Goal: Task Accomplishment & Management: Manage account settings

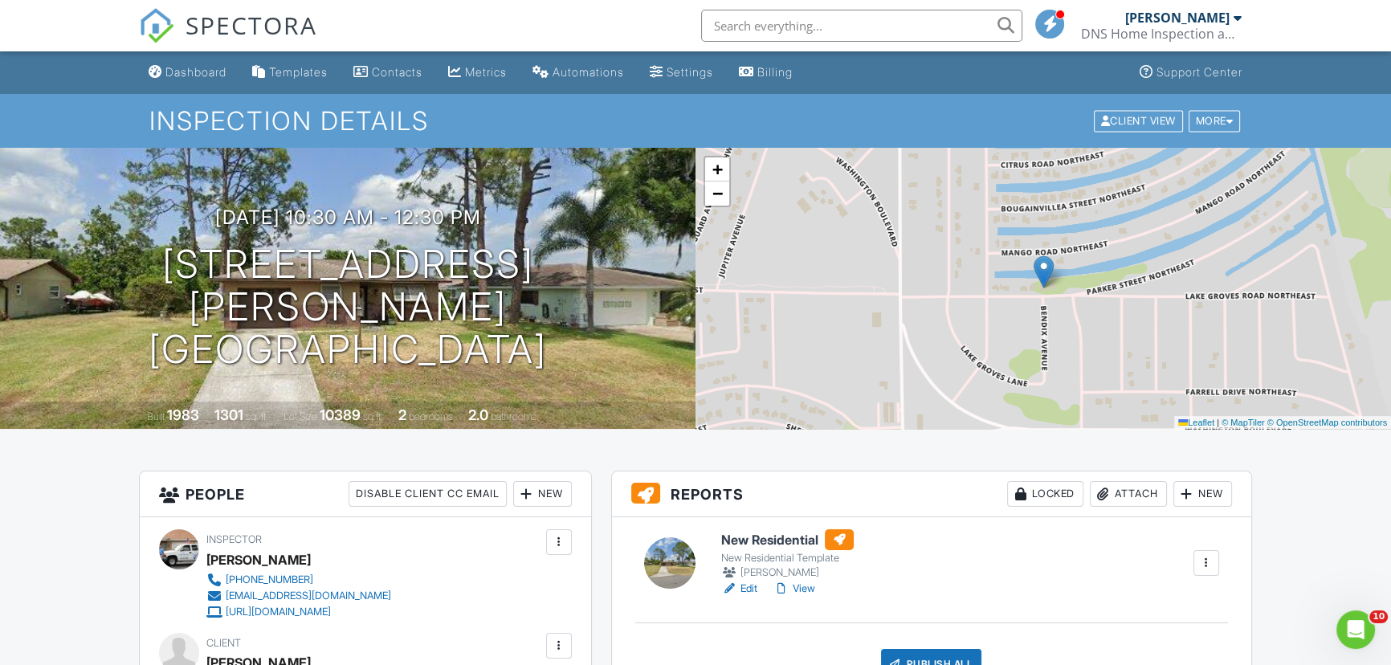
scroll to position [896, 0]
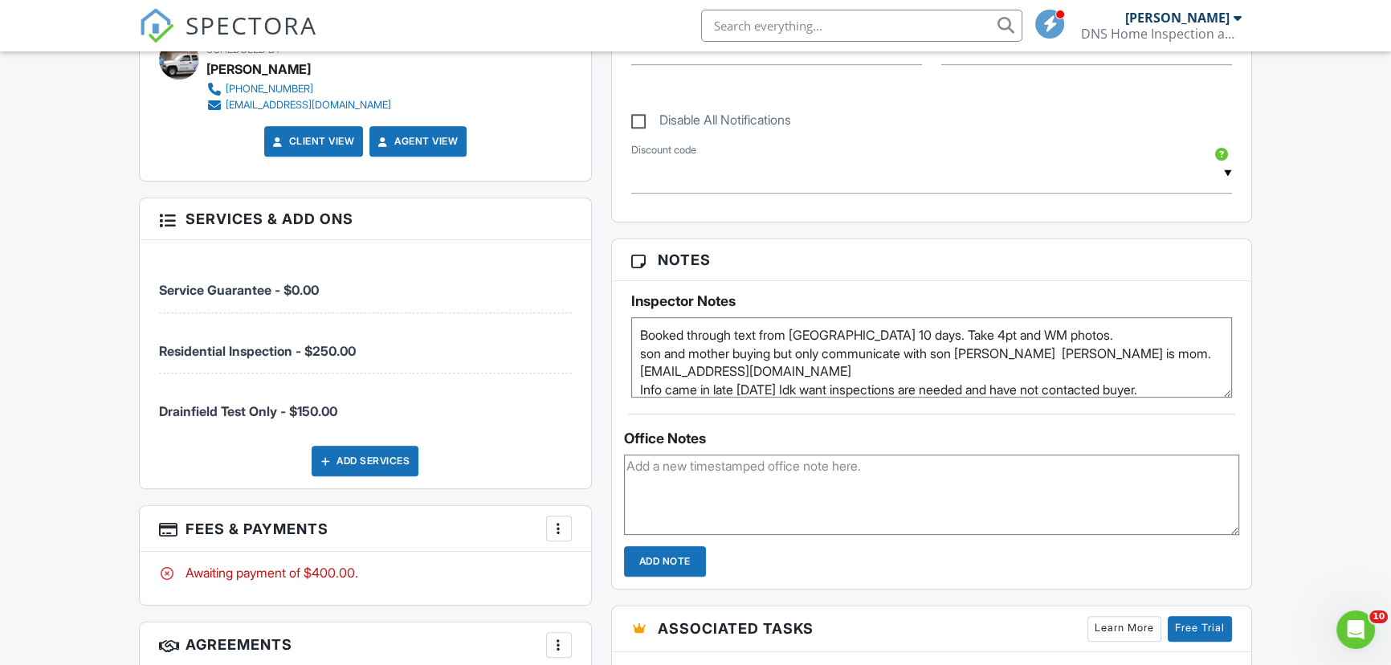
click at [733, 27] on input "text" at bounding box center [861, 26] width 321 height 32
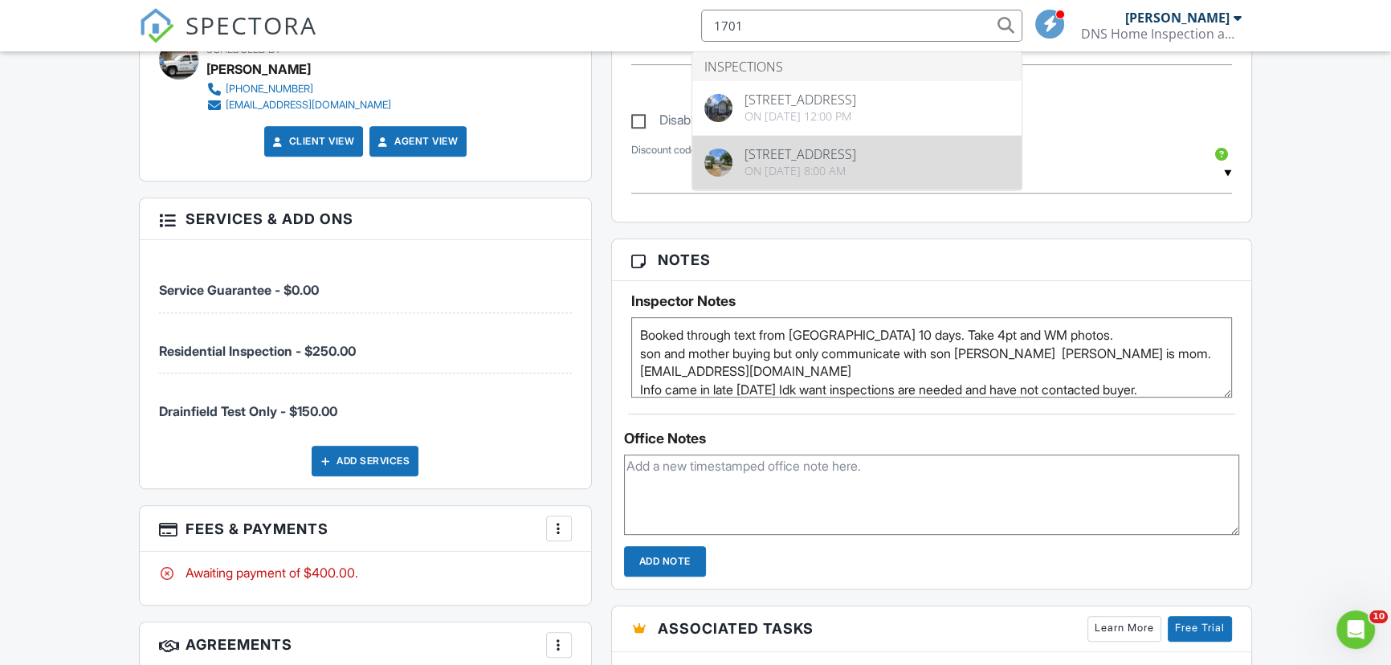
type input "1701"
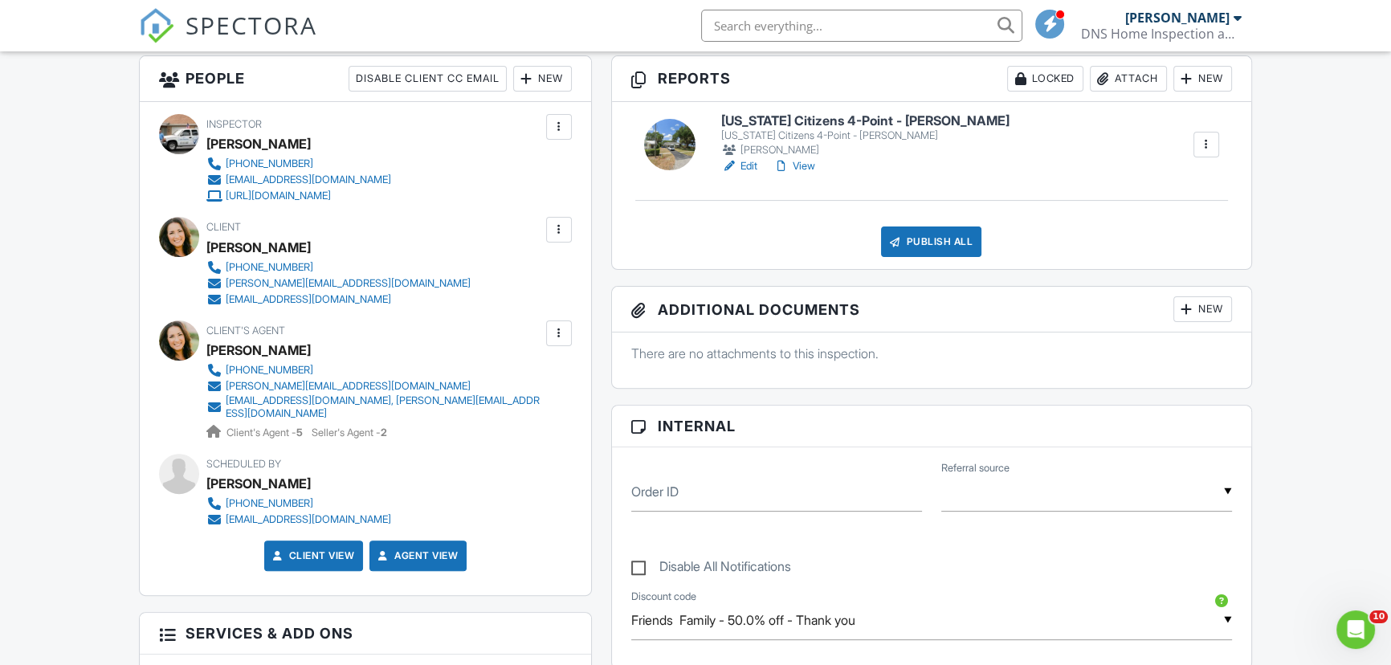
click at [799, 116] on h6 "[US_STATE] Citizens 4-Point - [PERSON_NAME]" at bounding box center [865, 121] width 288 height 14
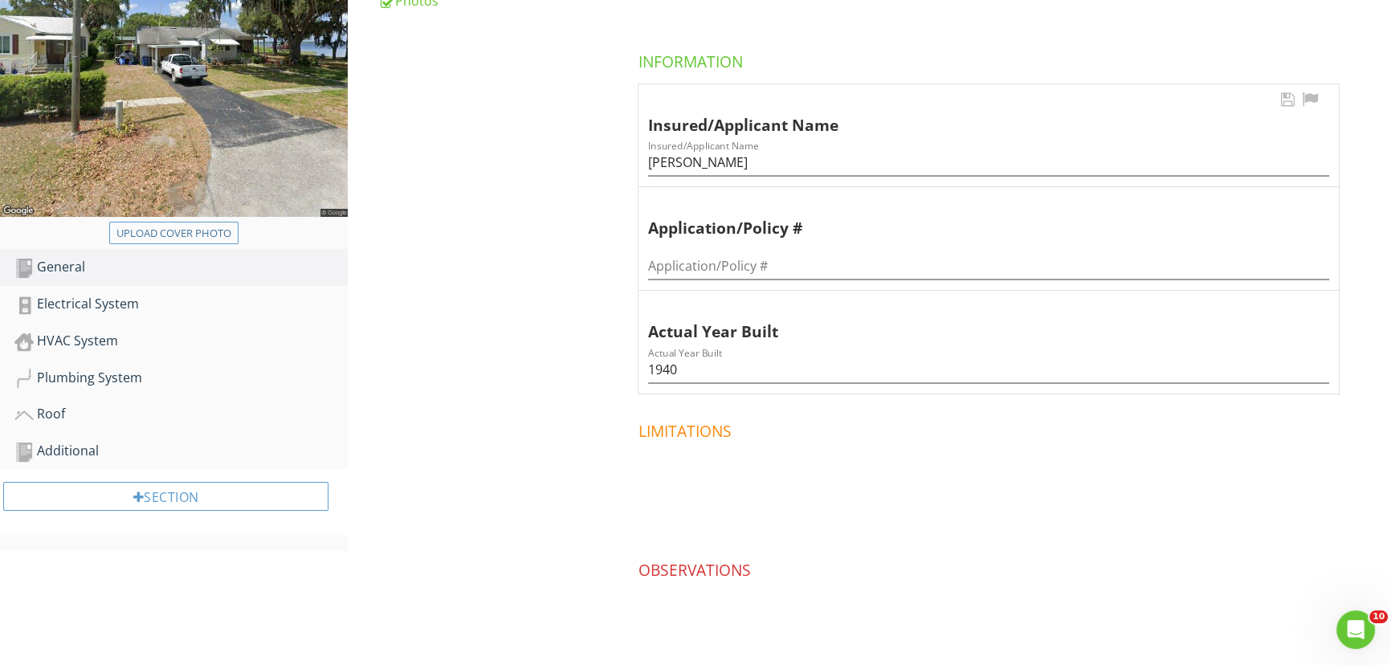
scroll to position [337, 0]
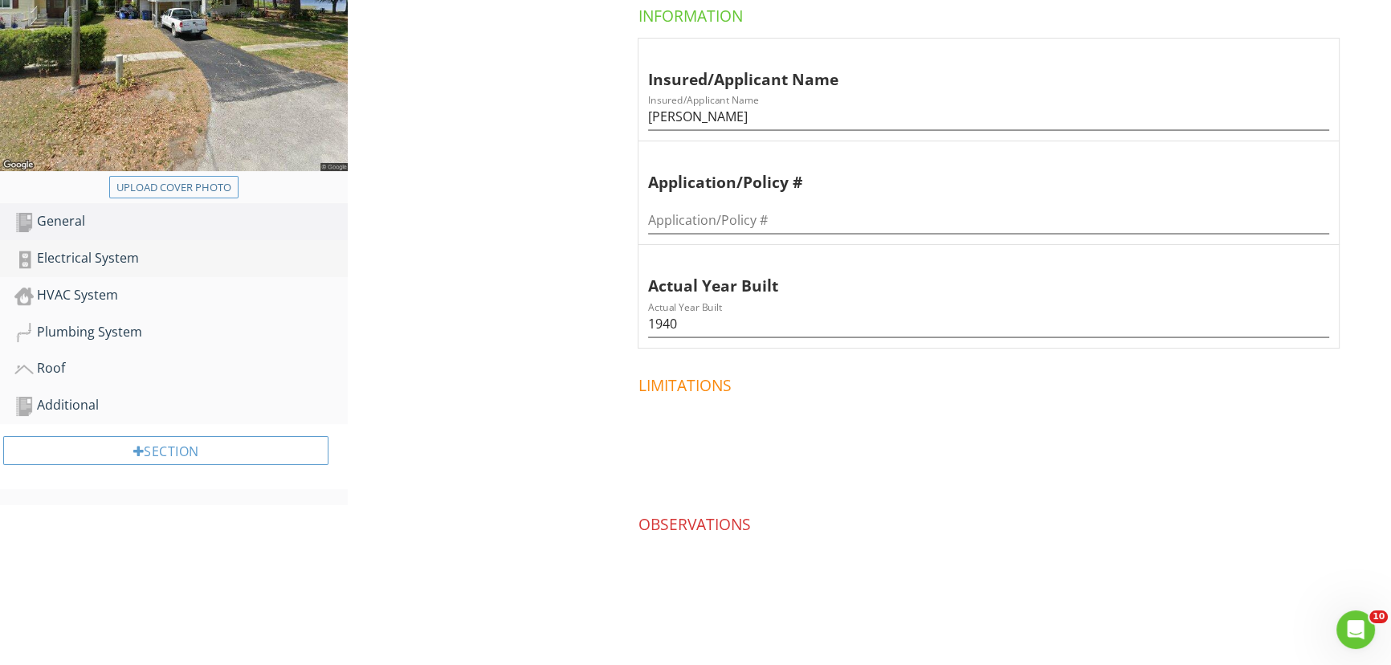
click at [78, 257] on div "Electrical System" at bounding box center [180, 258] width 333 height 21
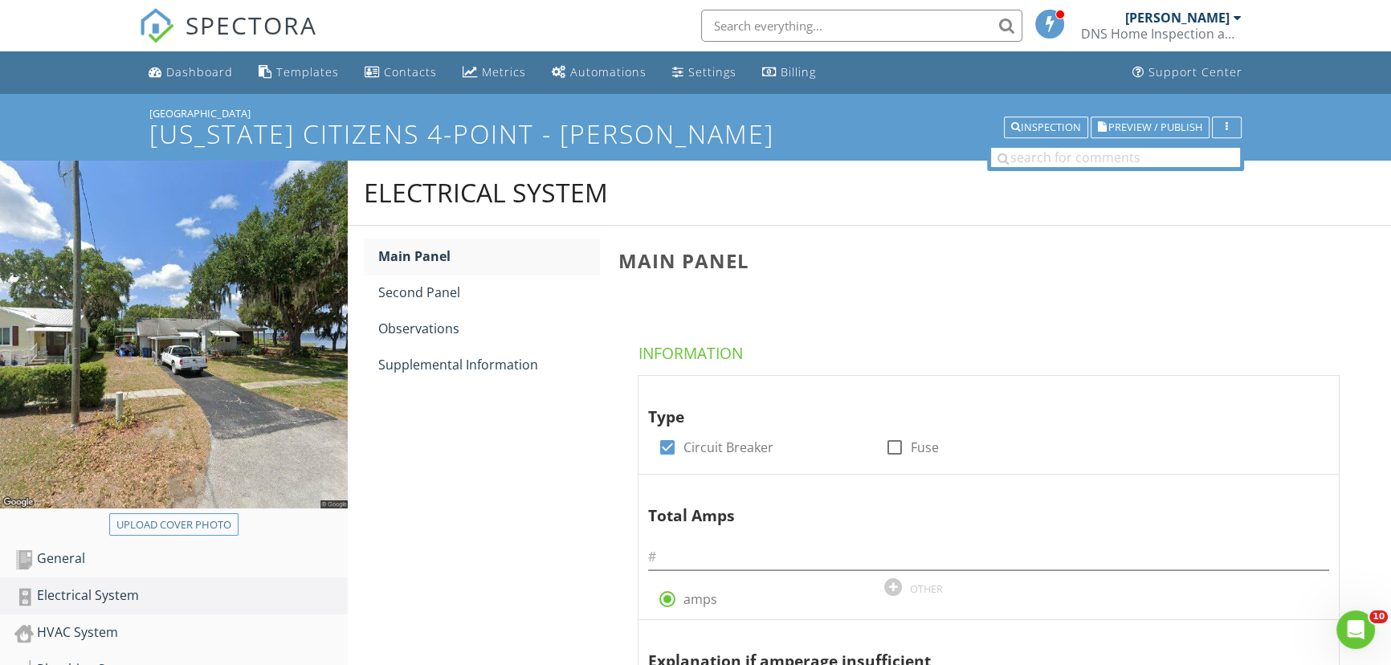
click at [736, 19] on input "text" at bounding box center [861, 26] width 321 height 32
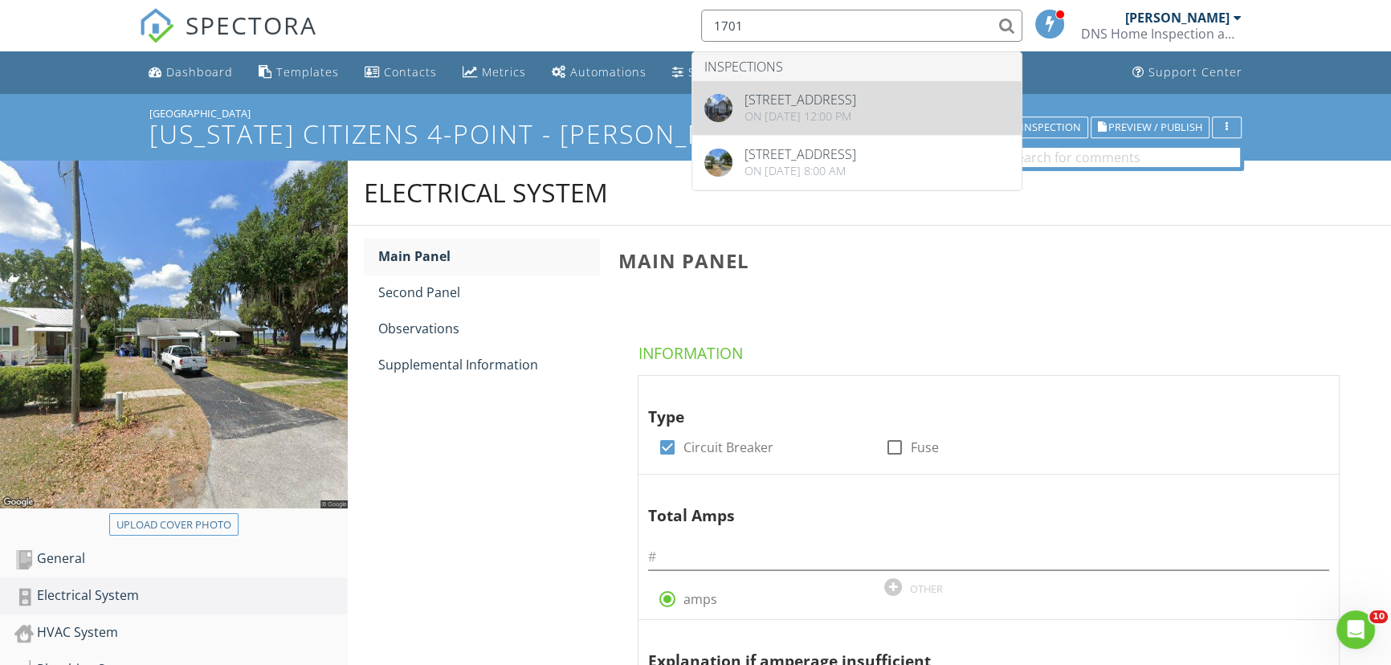
type input "1701"
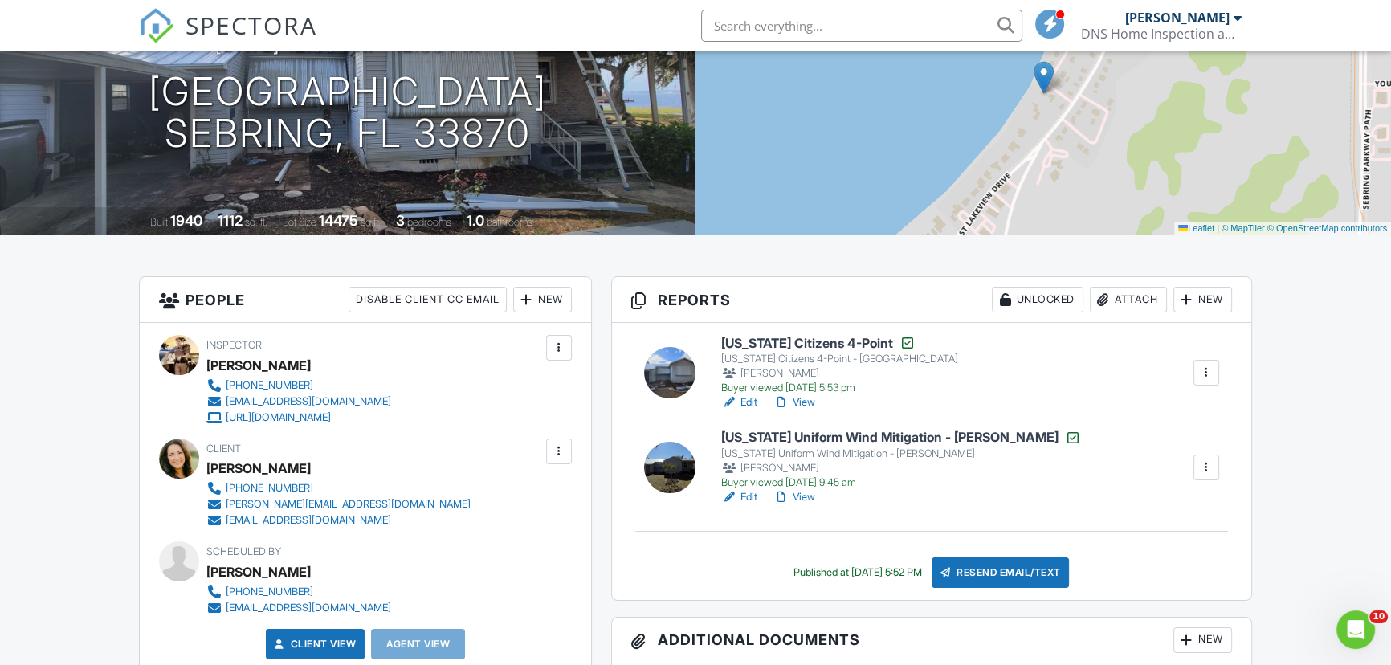
click at [745, 338] on h6 "Florida Citizens 4-Point" at bounding box center [839, 343] width 237 height 16
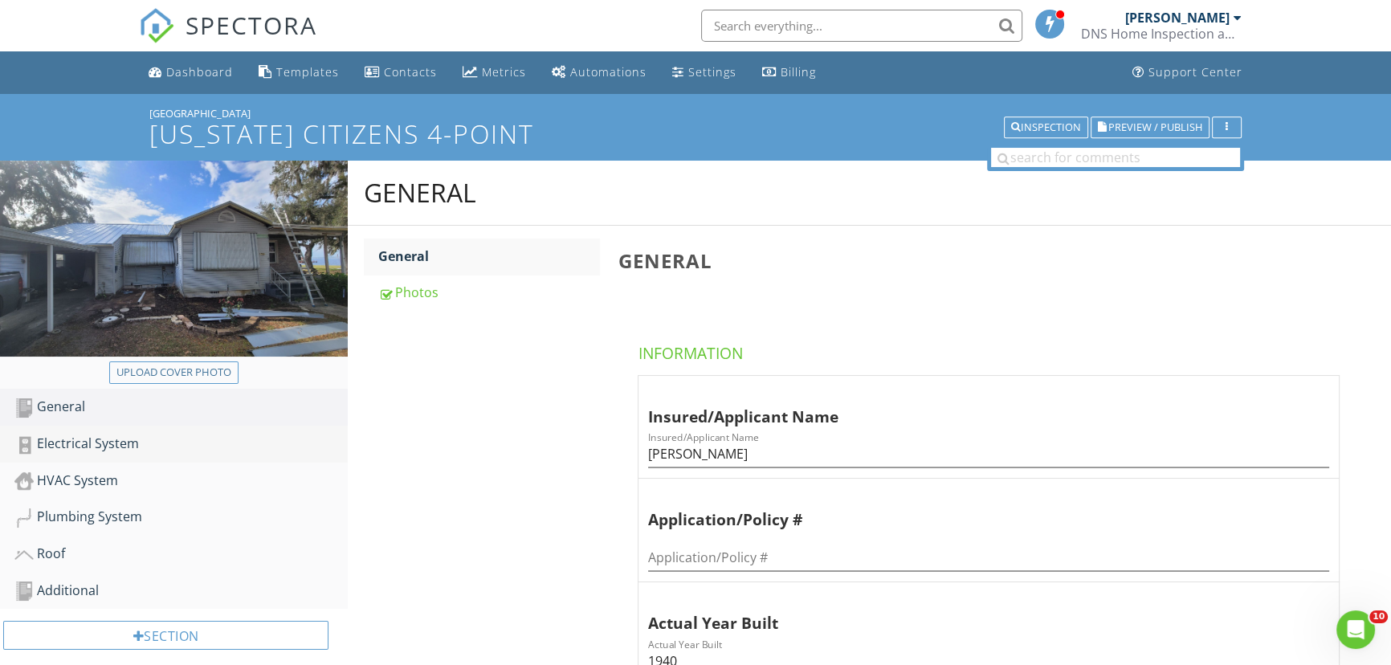
click at [107, 439] on div "Electrical System" at bounding box center [180, 444] width 333 height 21
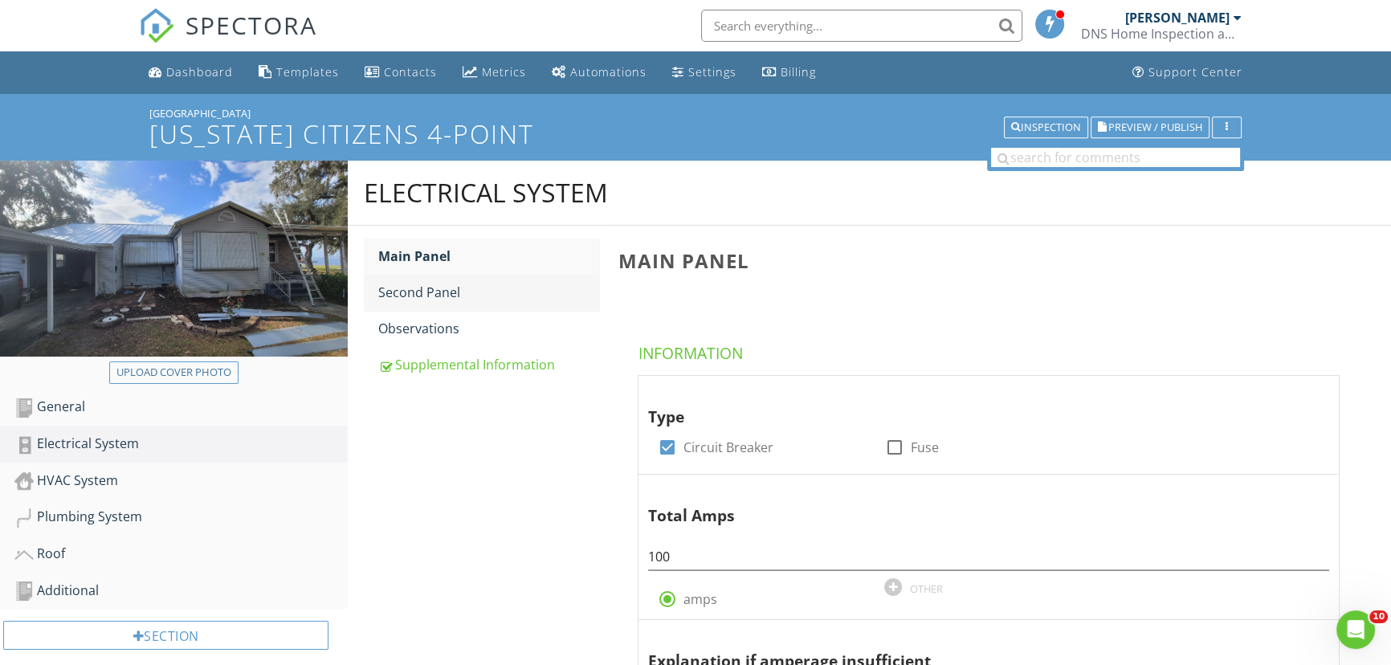
click at [396, 291] on div "Second Panel" at bounding box center [488, 292] width 221 height 19
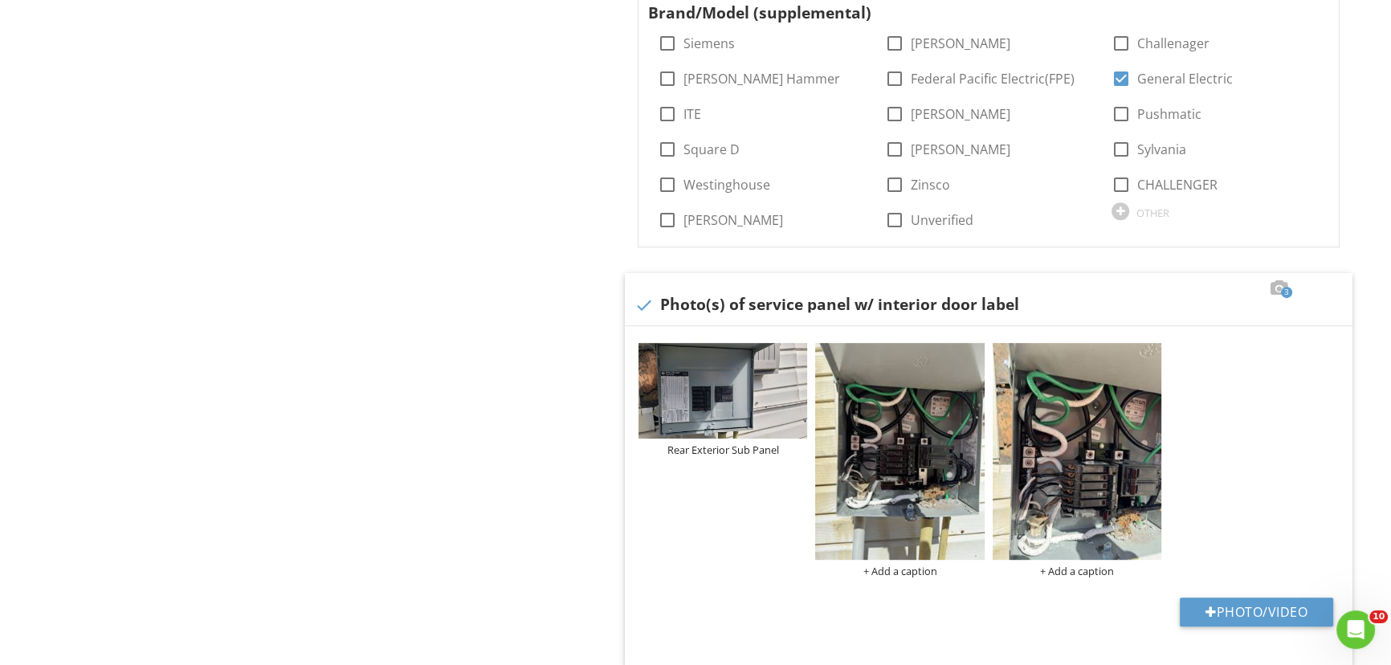
scroll to position [973, 0]
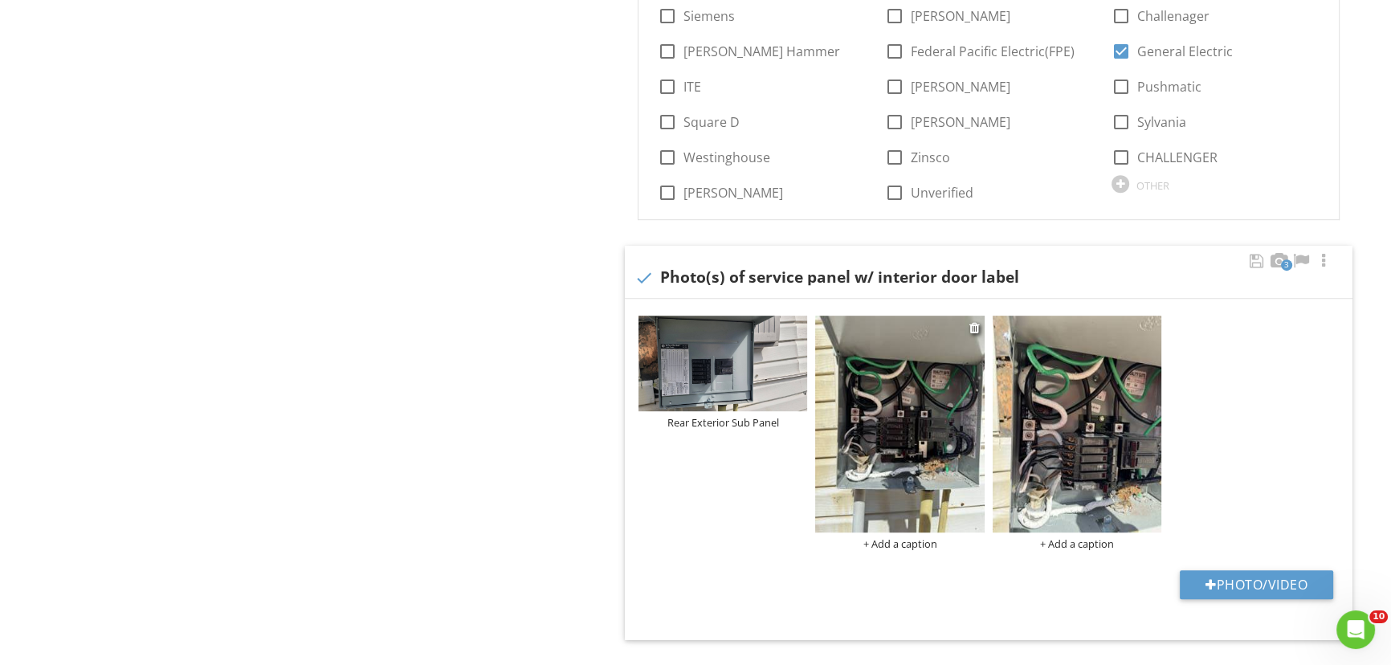
click at [913, 421] on img at bounding box center [899, 424] width 169 height 216
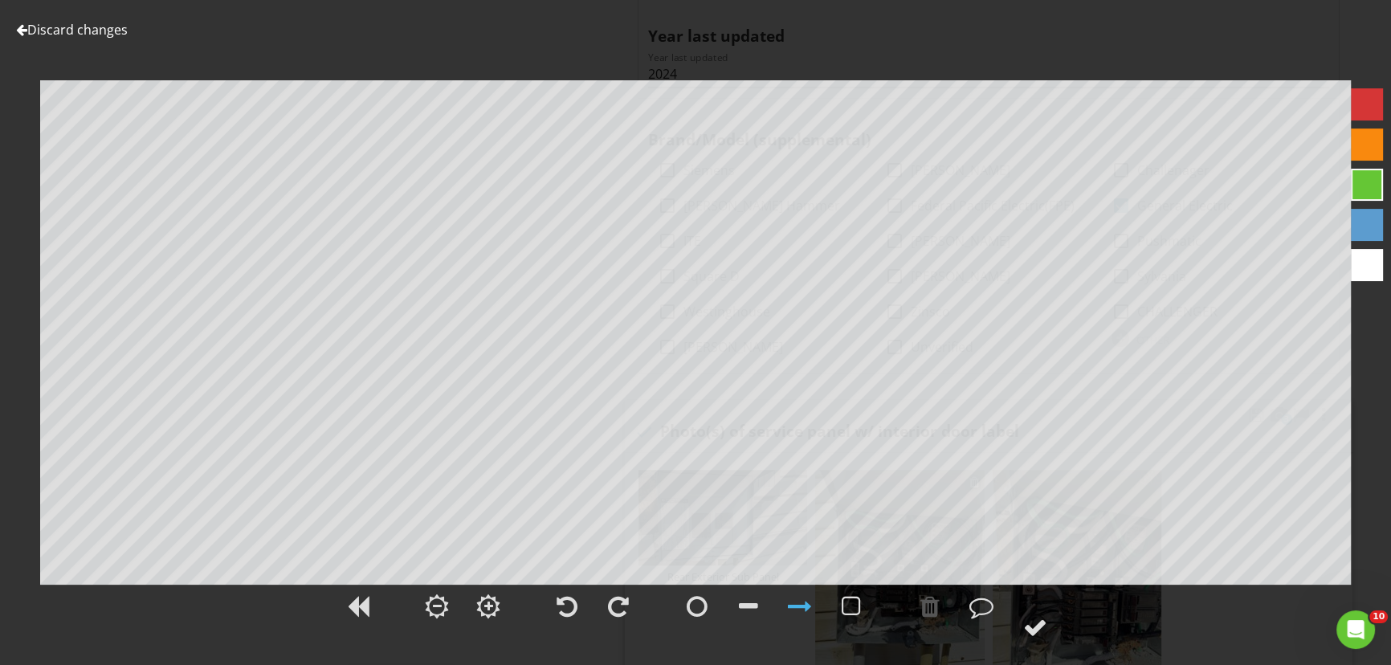
scroll to position [779, 0]
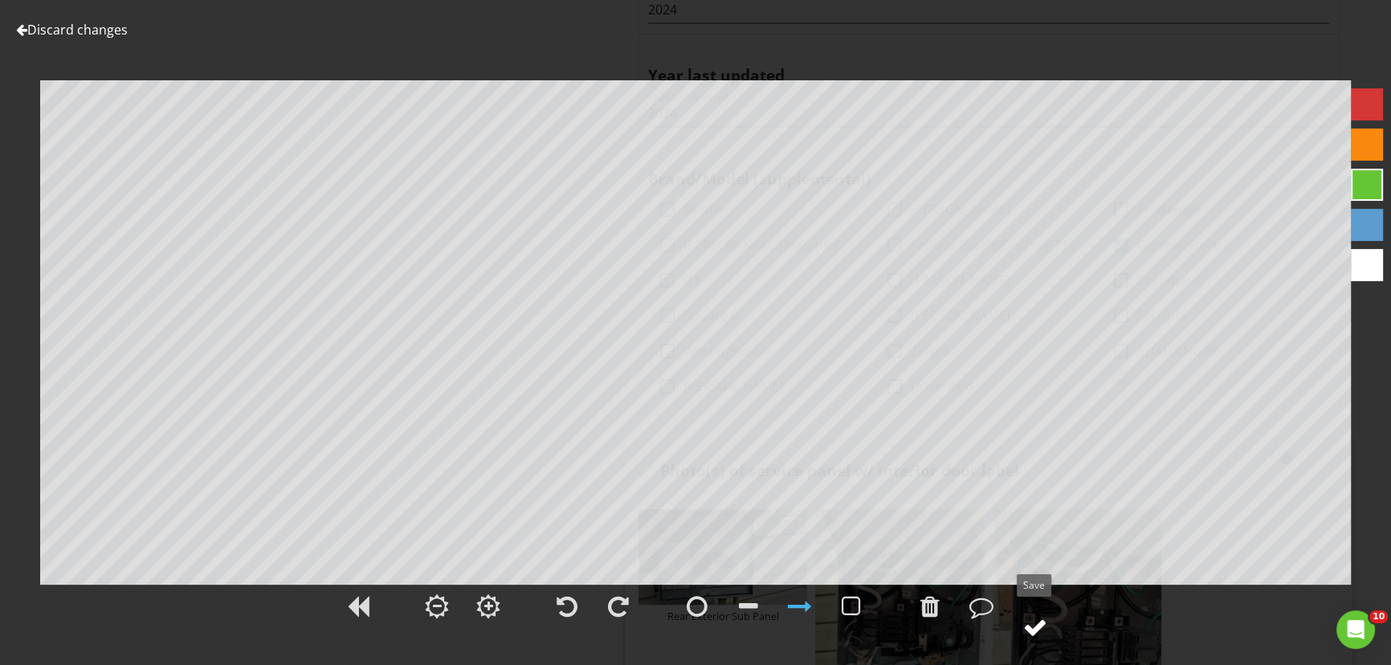
click at [1040, 621] on div at bounding box center [1035, 627] width 24 height 24
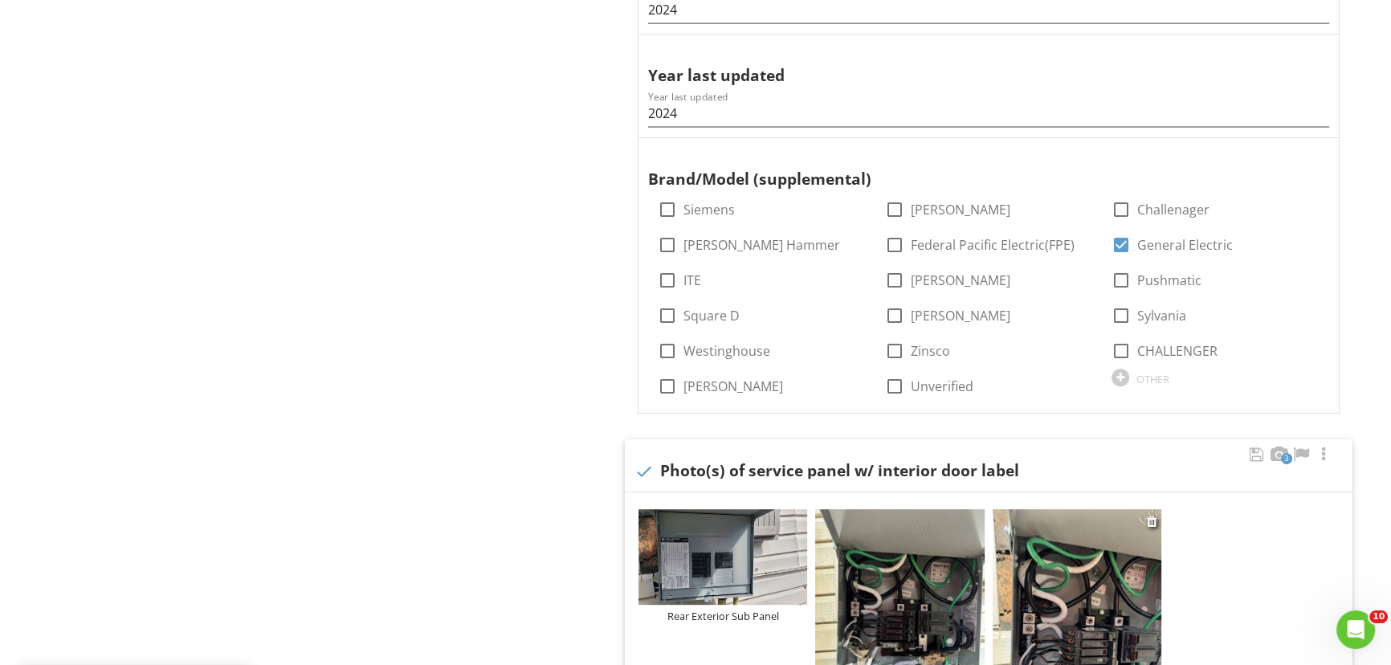
click at [1106, 607] on img at bounding box center [1077, 617] width 169 height 216
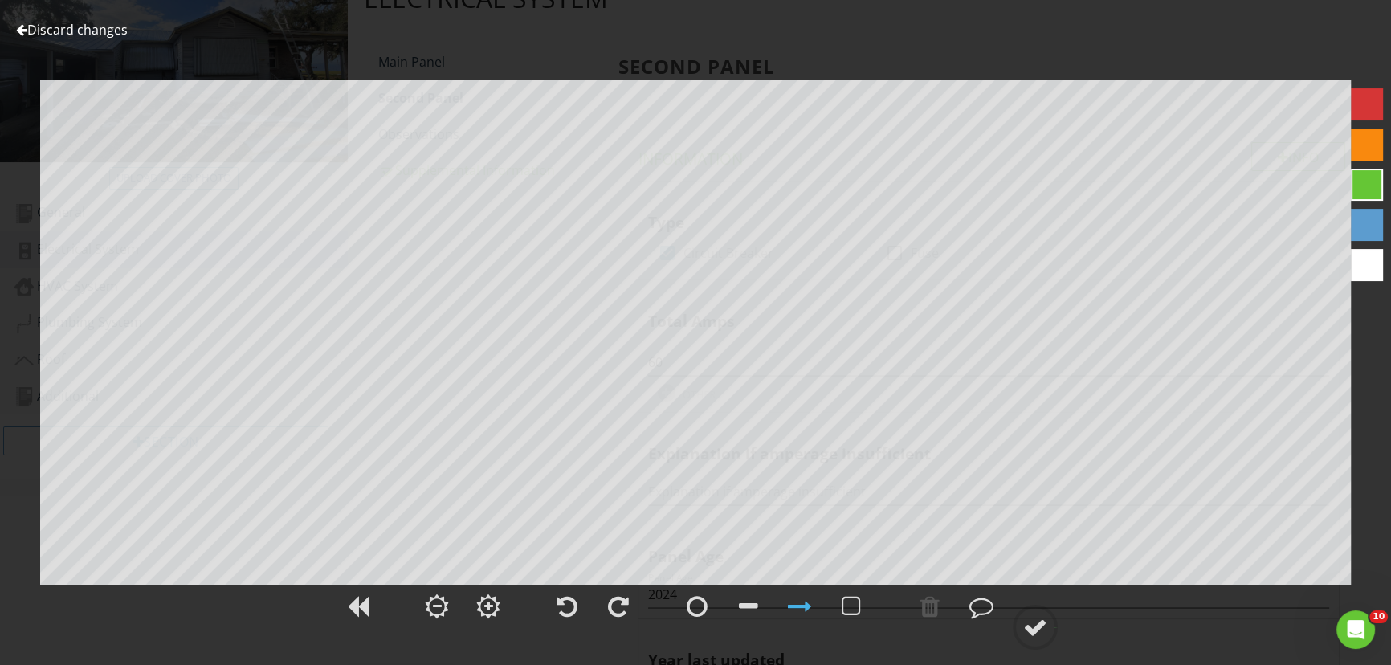
scroll to position [389, 0]
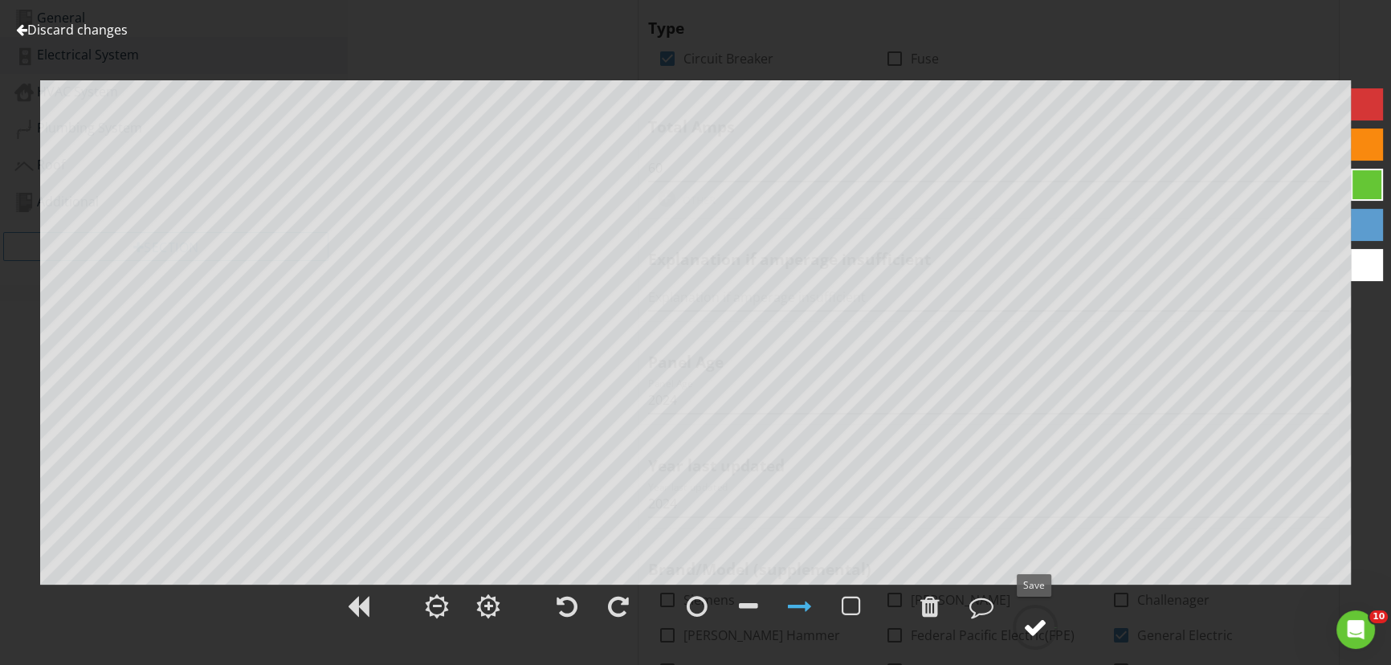
click at [1037, 623] on div at bounding box center [1035, 627] width 24 height 24
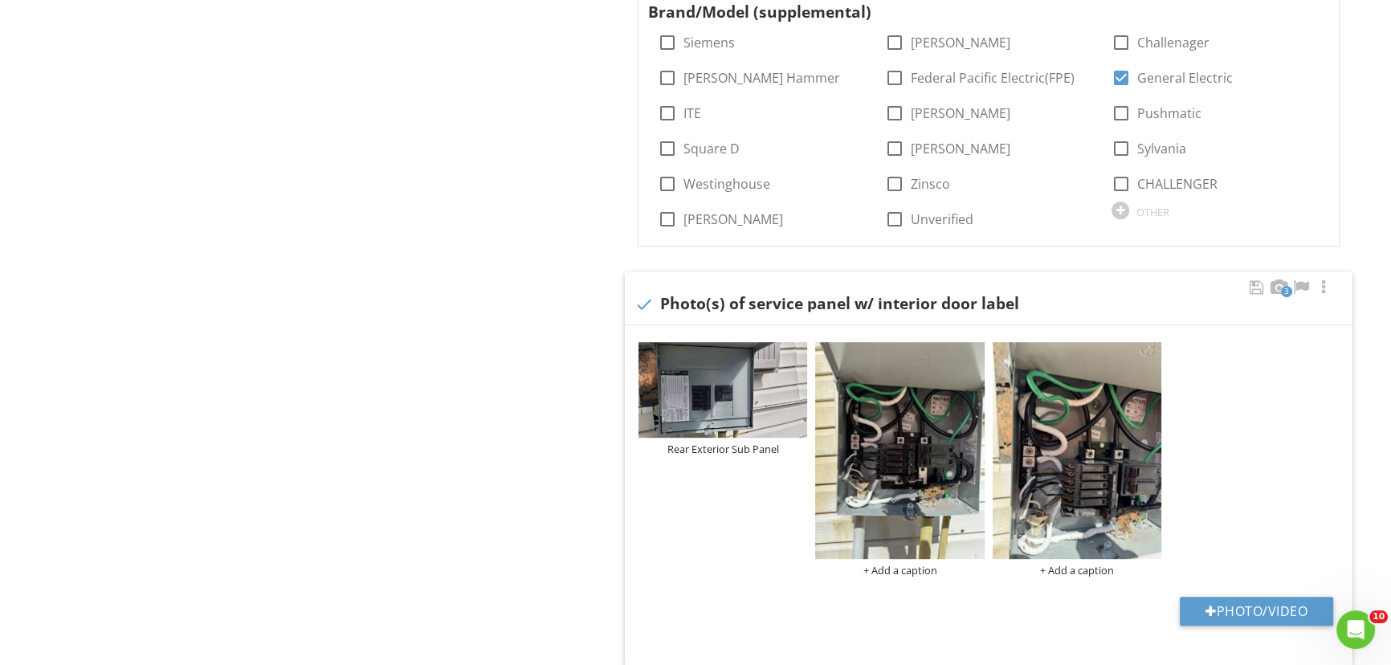
scroll to position [973, 0]
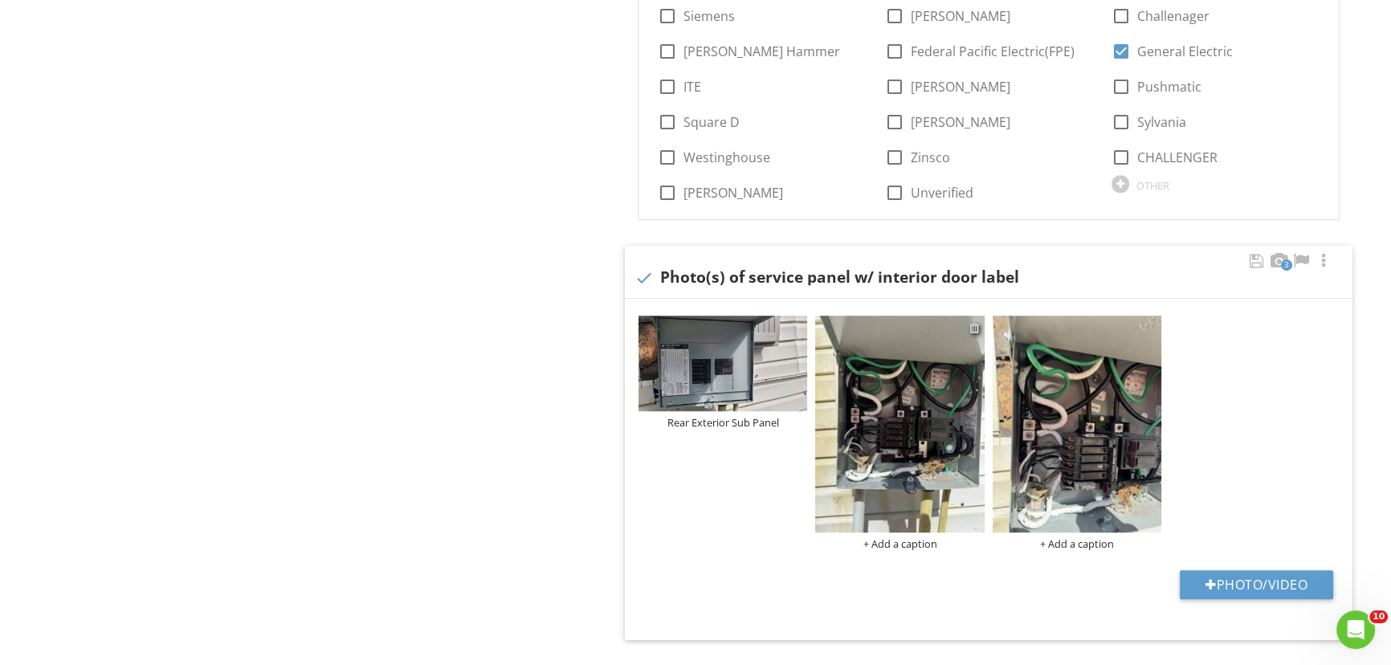
click at [977, 325] on div at bounding box center [974, 327] width 10 height 13
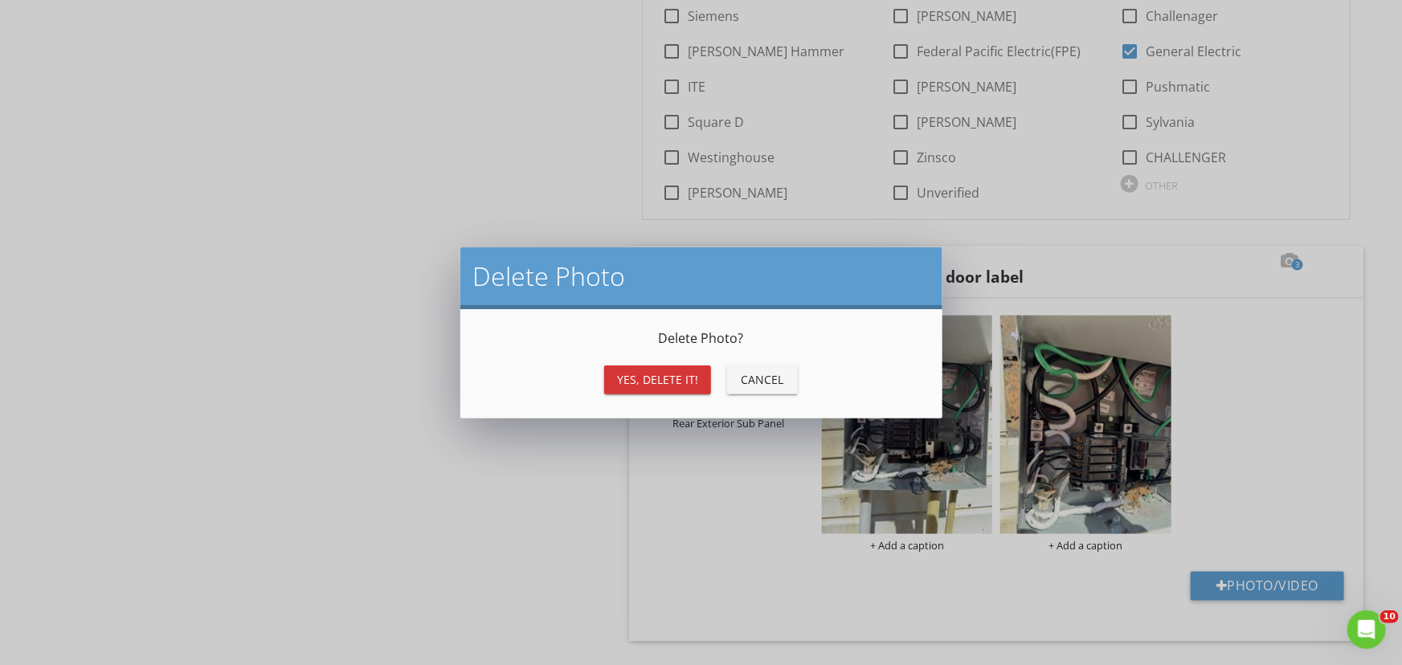
click at [671, 377] on div "Yes, Delete it!" at bounding box center [657, 379] width 81 height 17
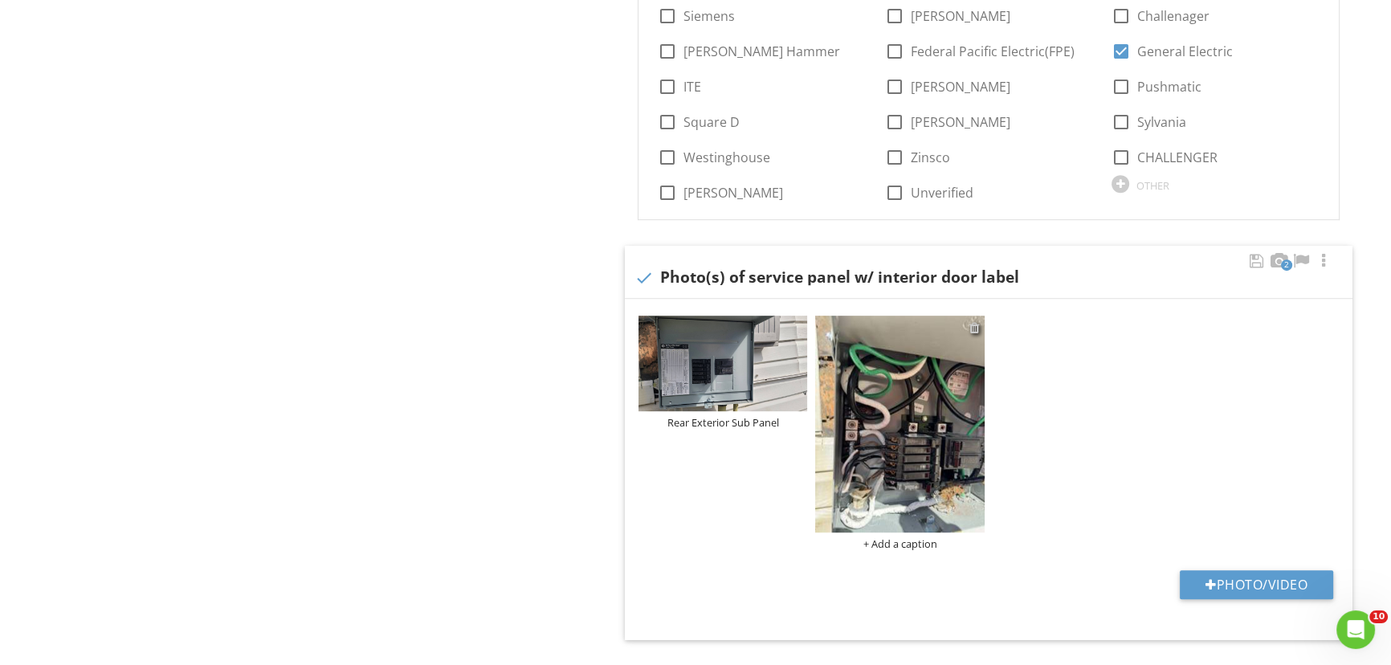
click at [974, 329] on div at bounding box center [974, 327] width 10 height 13
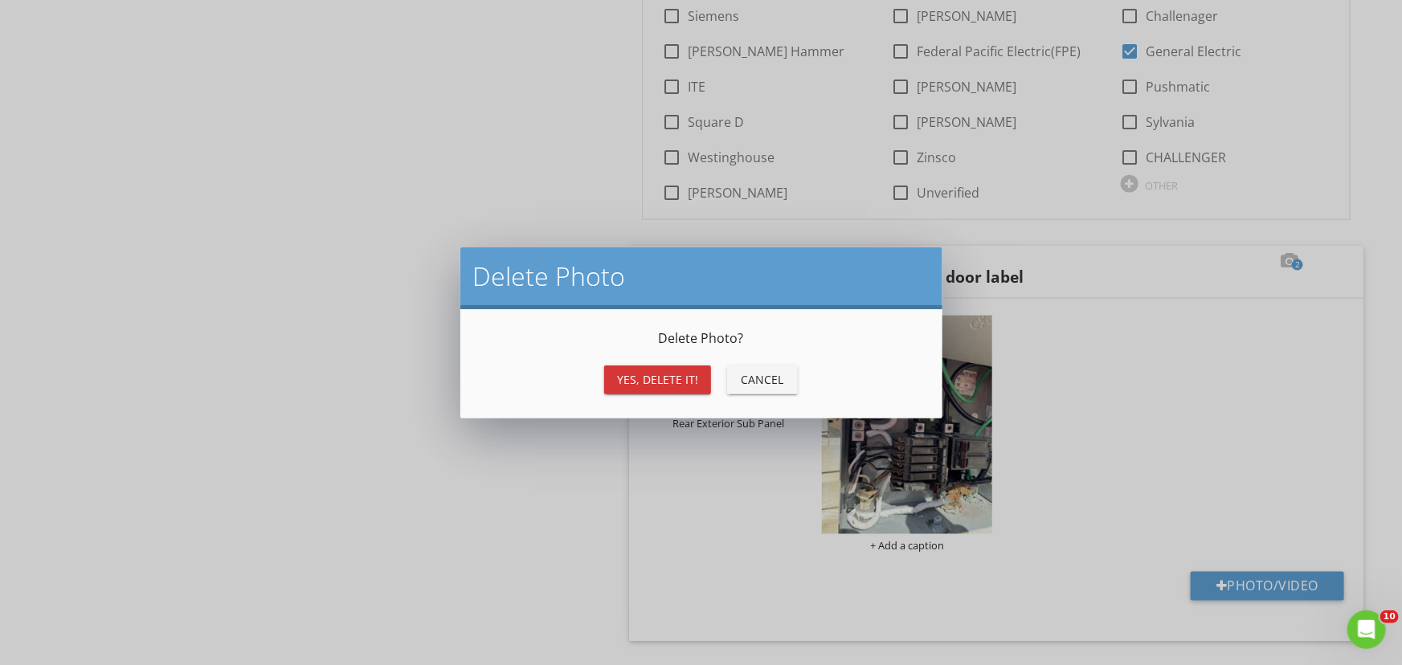
click at [662, 373] on div "Yes, Delete it!" at bounding box center [657, 379] width 81 height 17
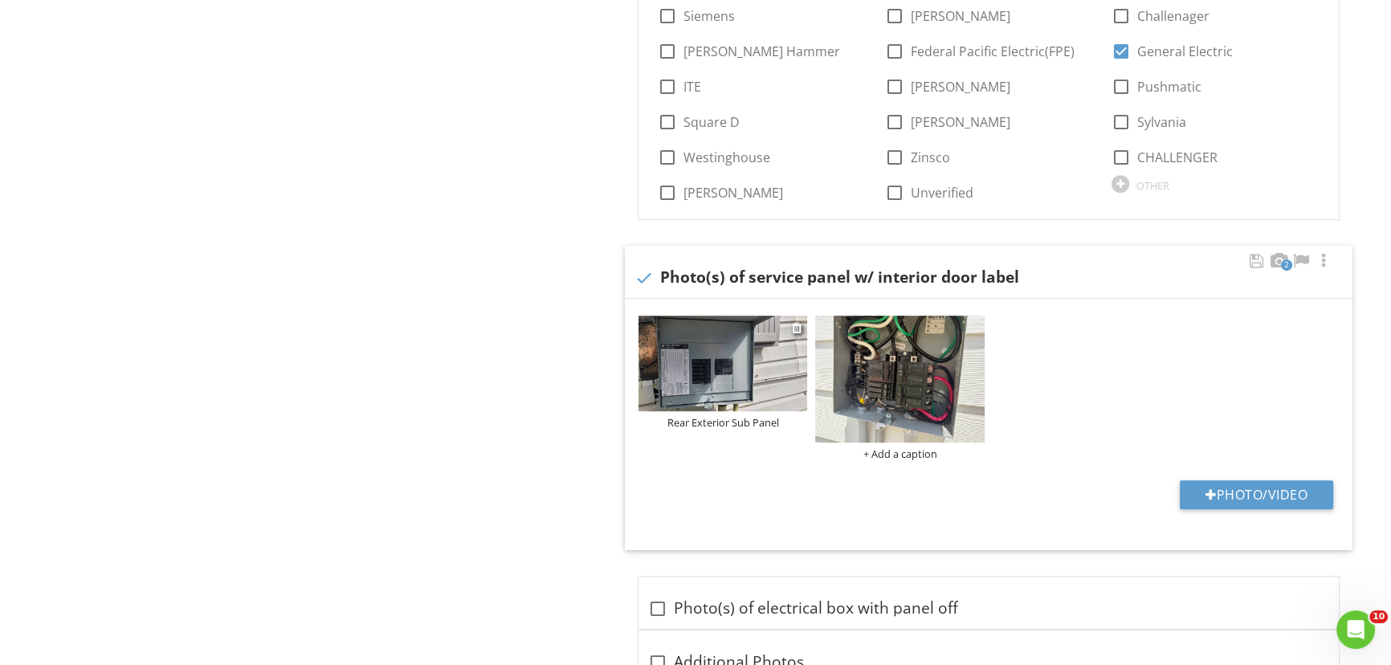
click at [689, 376] on img at bounding box center [723, 364] width 169 height 96
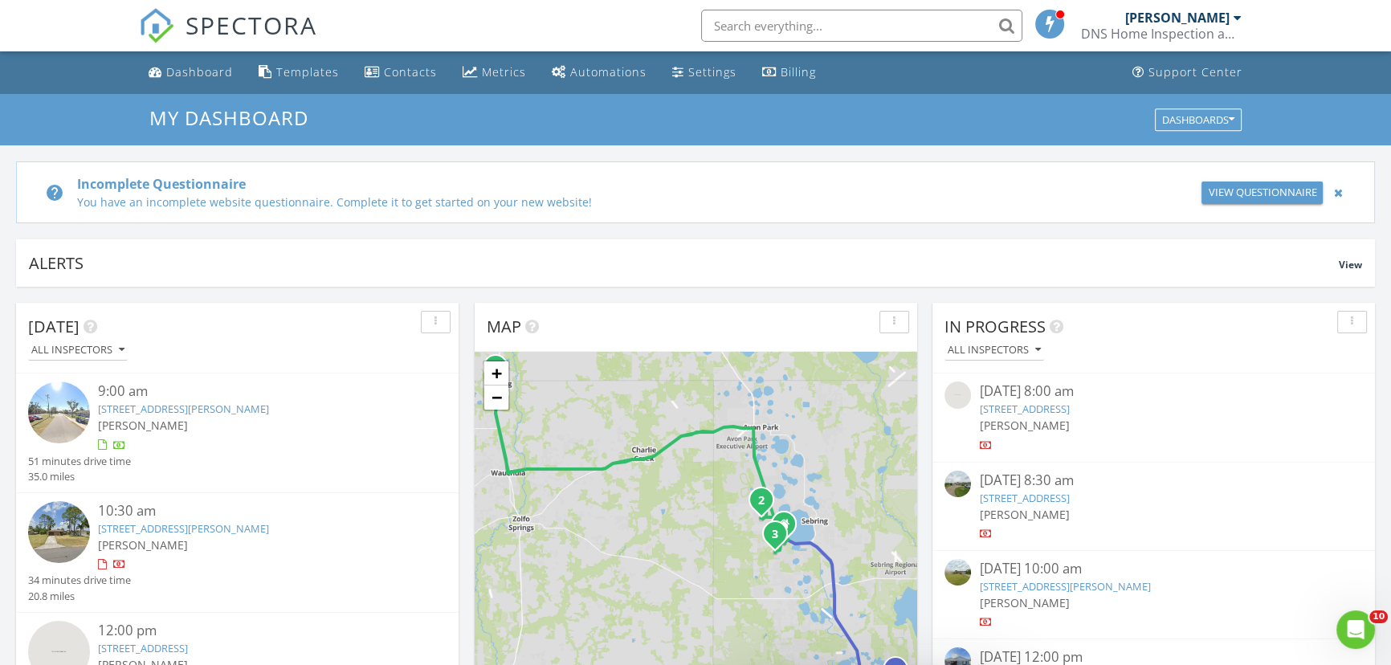
click at [738, 23] on input "text" at bounding box center [861, 26] width 321 height 32
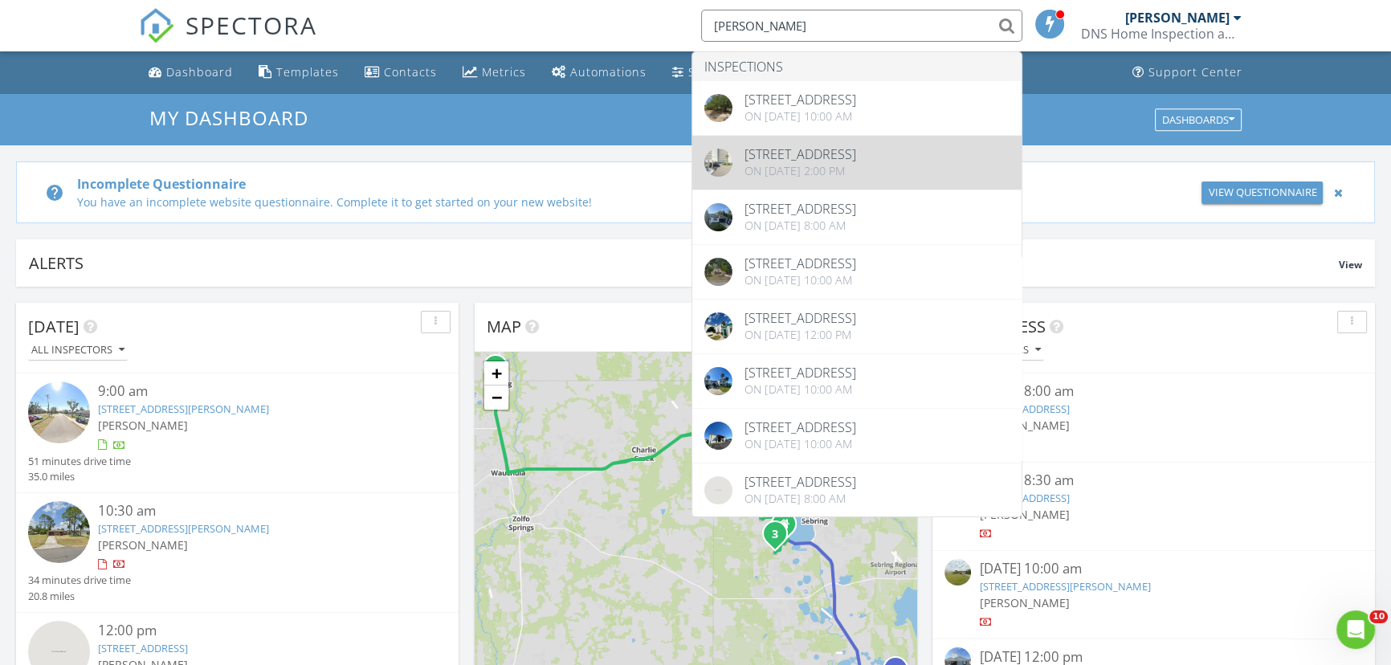
type input "suzette"
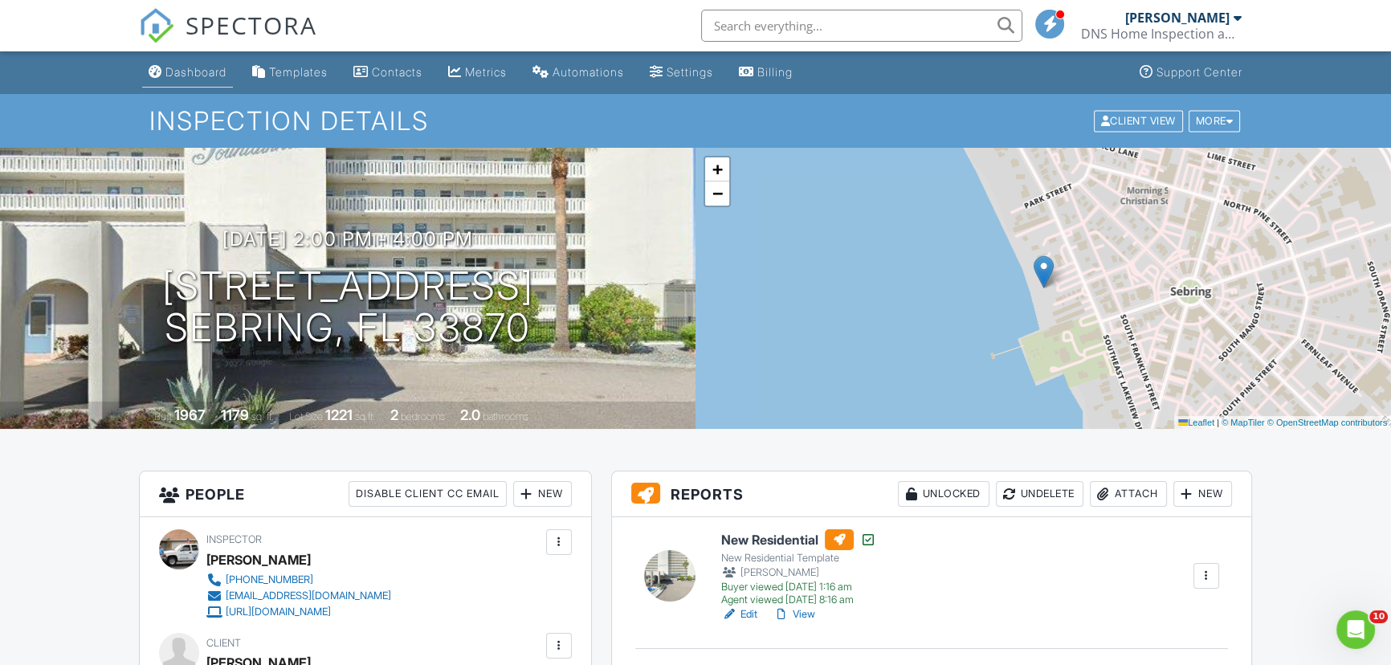
click at [189, 69] on div "Dashboard" at bounding box center [195, 72] width 61 height 14
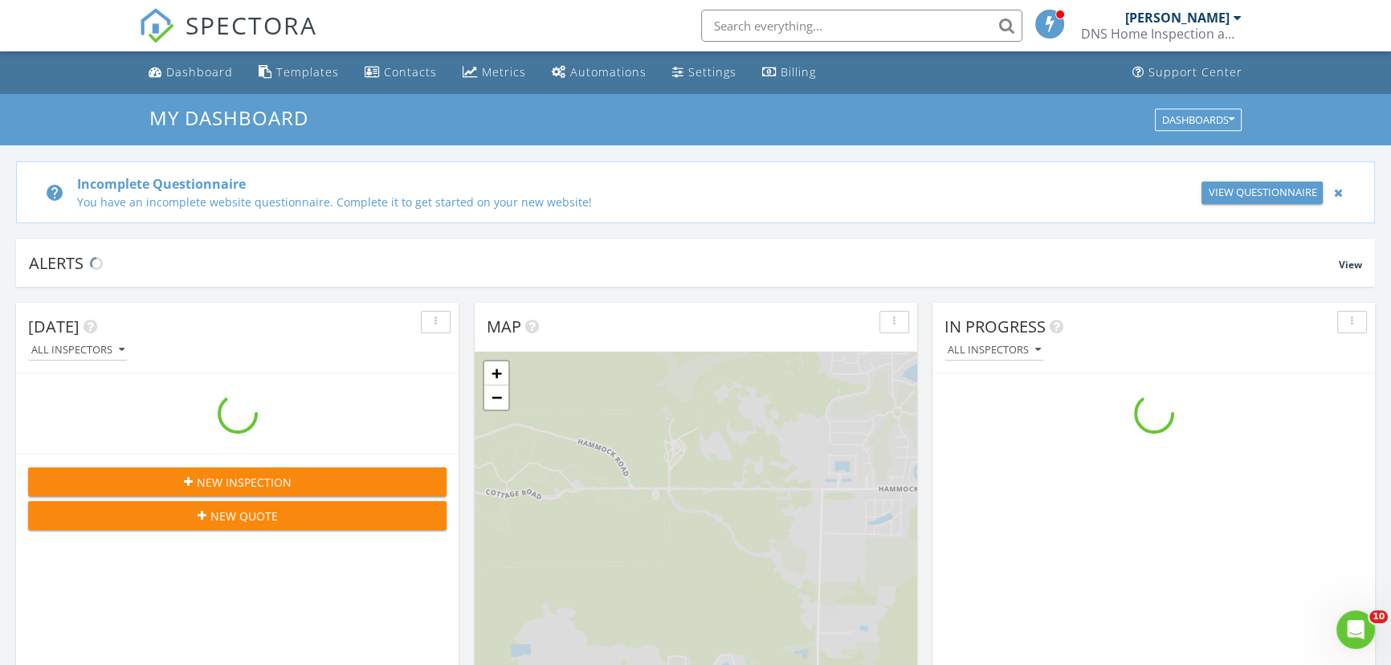
scroll to position [1485, 1414]
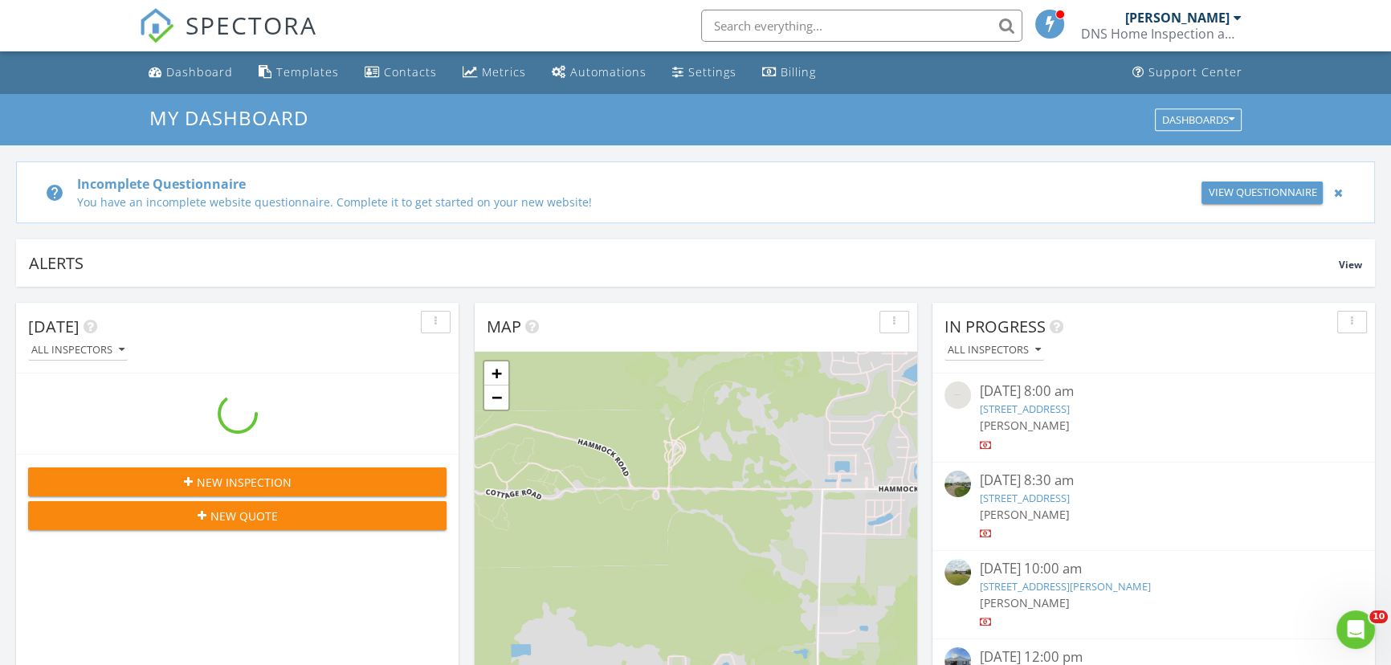
click at [743, 31] on input "text" at bounding box center [861, 26] width 321 height 32
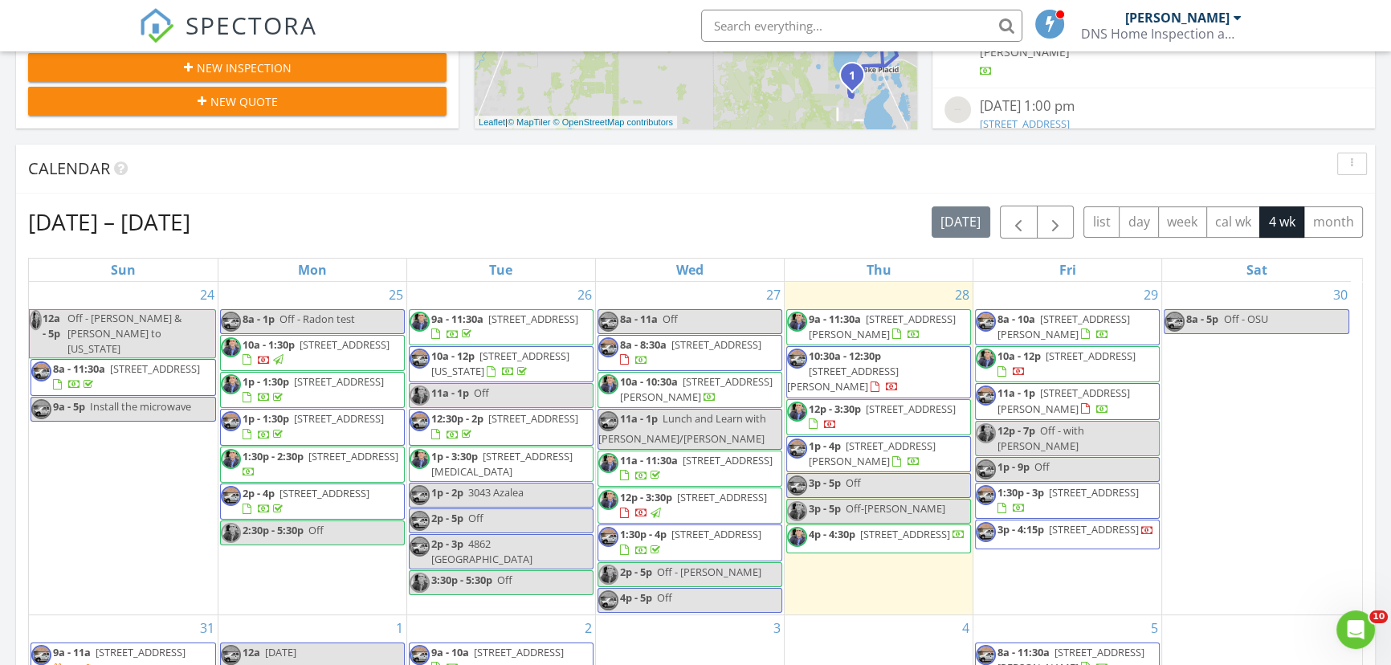
scroll to position [779, 0]
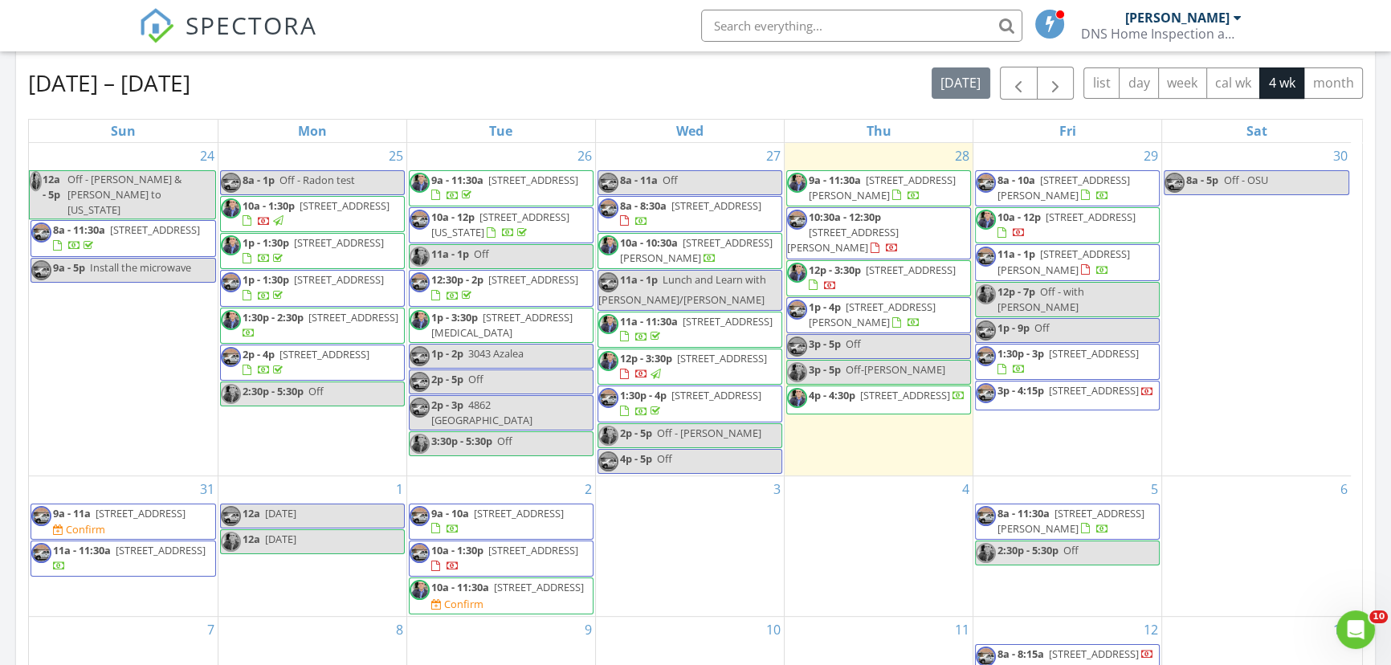
click at [671, 396] on link "1:30p - 4p 4308 Chapel Dr Lot 60, Sebring 33870" at bounding box center [690, 403] width 141 height 30
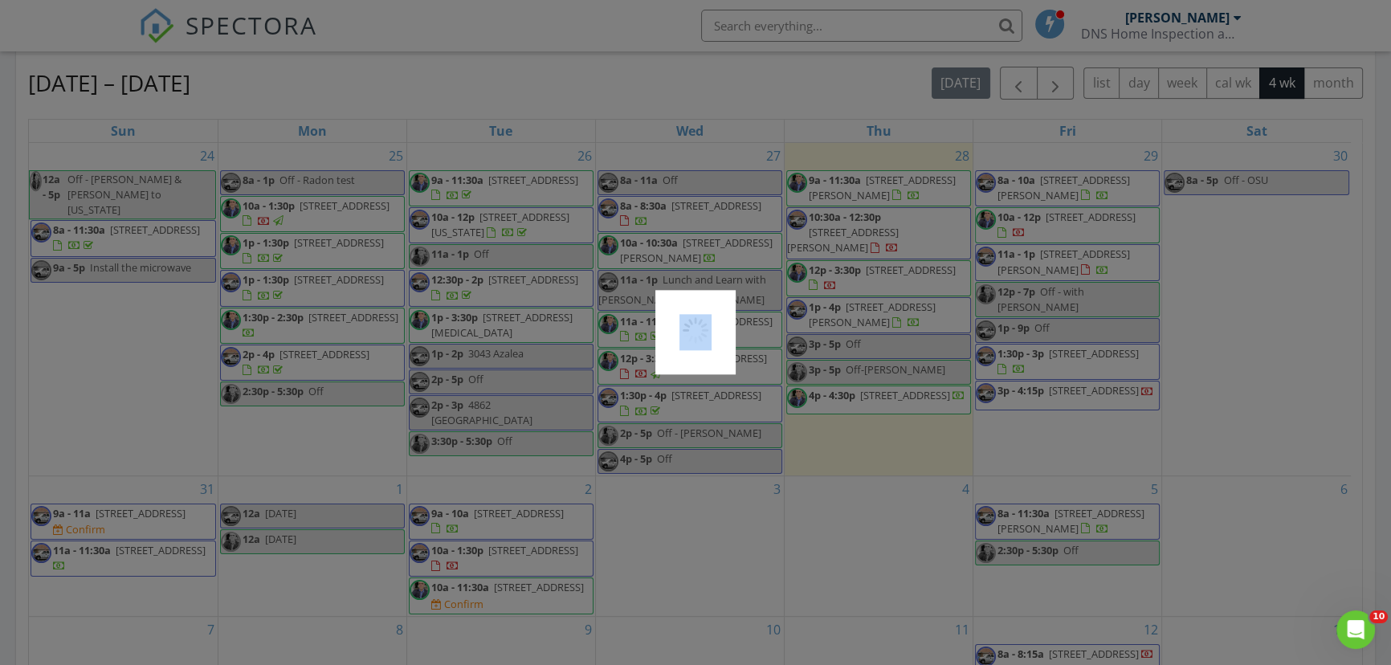
click at [671, 396] on div at bounding box center [695, 332] width 1391 height 665
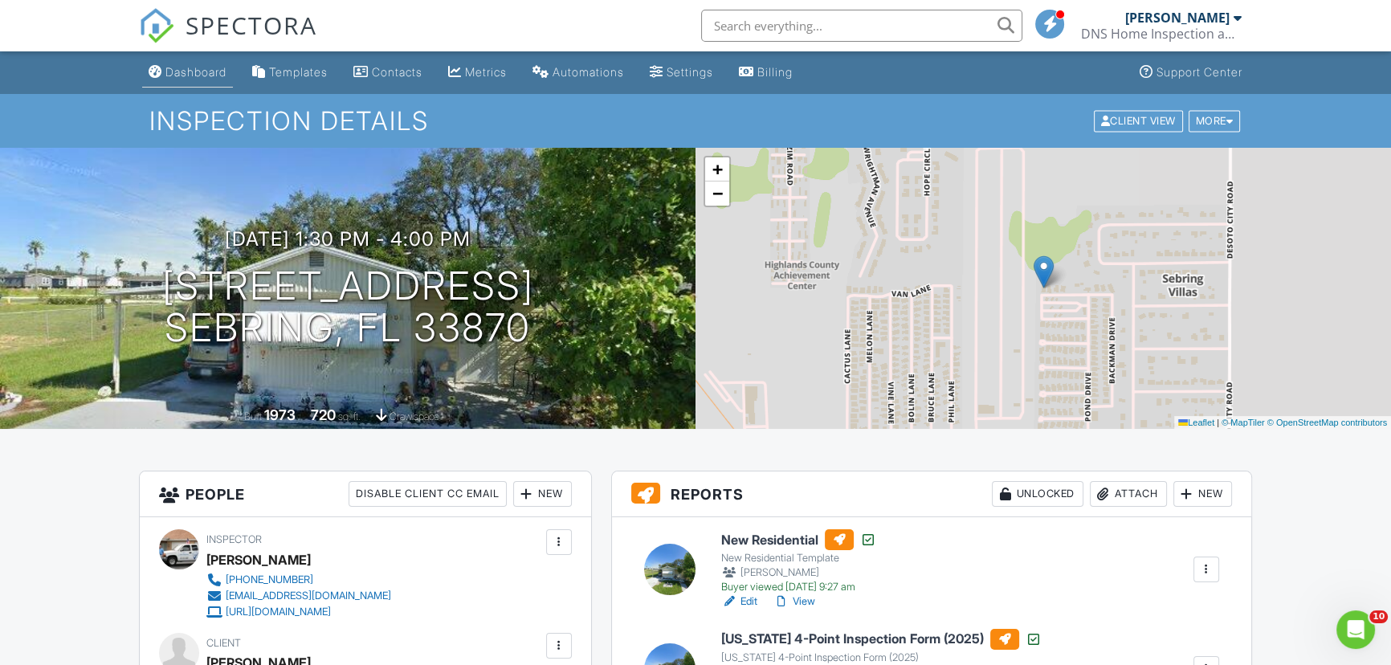
click at [209, 74] on div "Dashboard" at bounding box center [195, 72] width 61 height 14
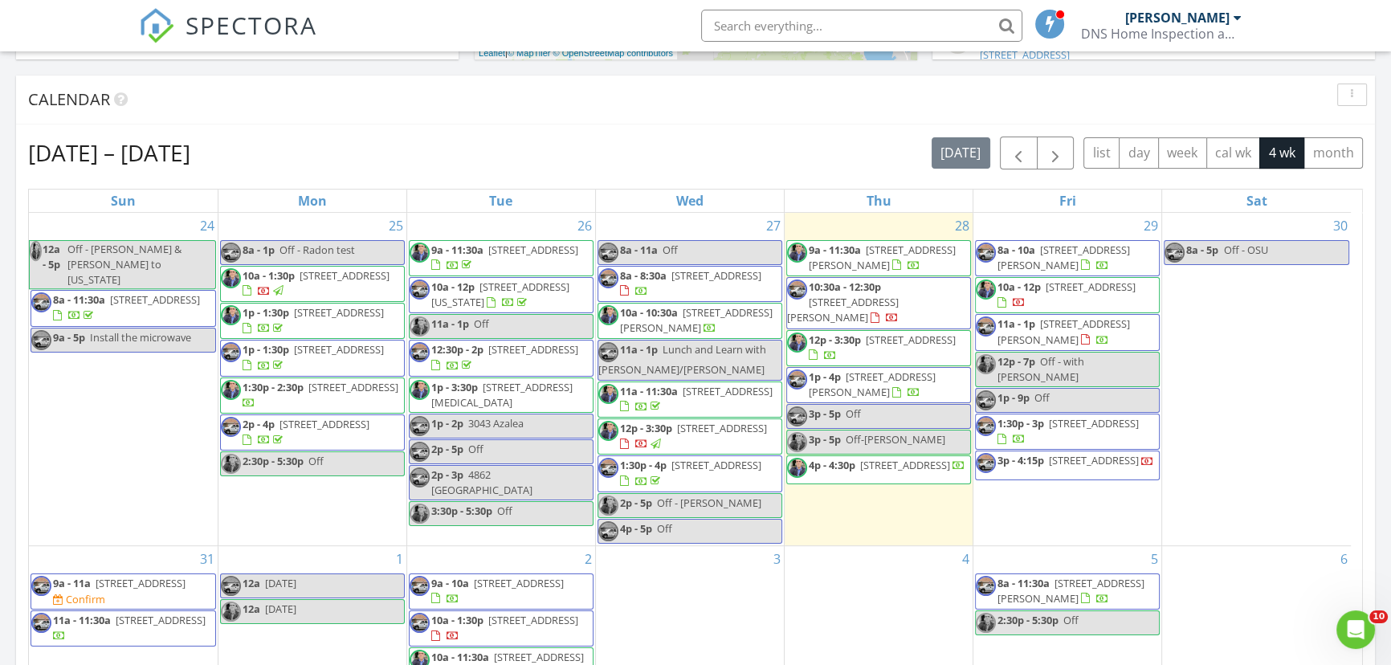
scroll to position [779, 0]
